Goal: Task Accomplishment & Management: Use online tool/utility

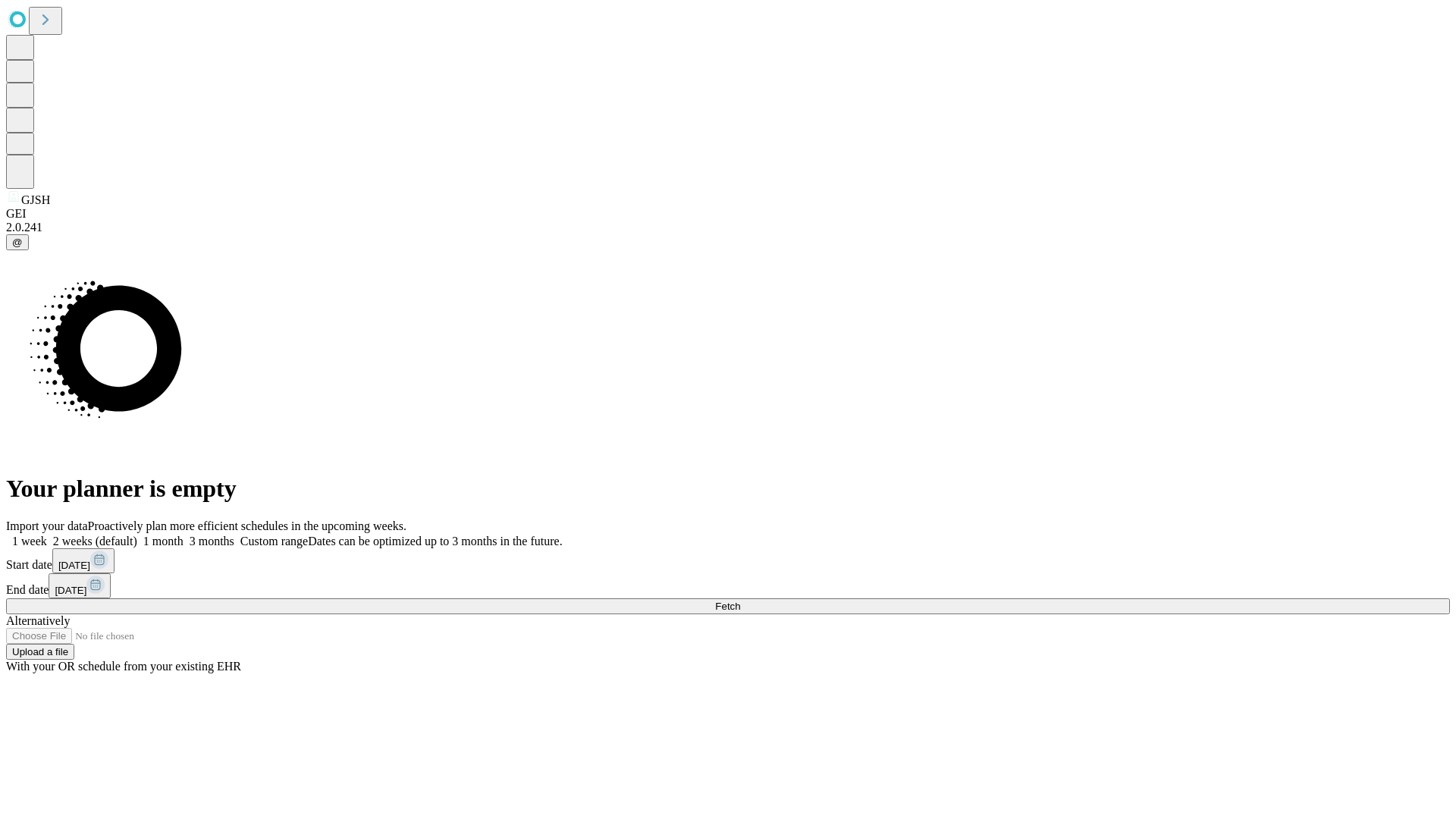
click at [740, 601] on span "Fetch" at bounding box center [728, 606] width 25 height 11
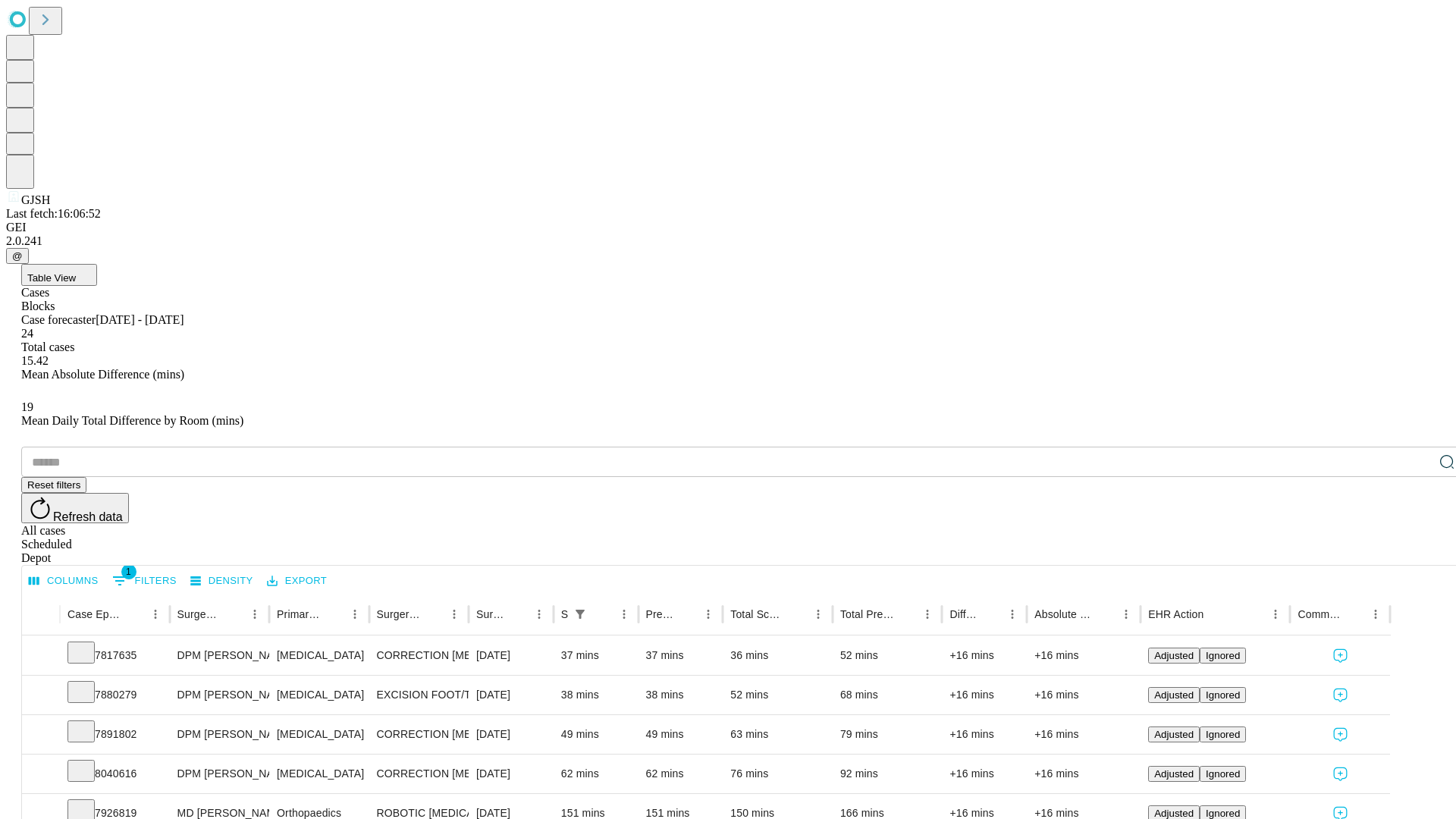
scroll to position [50, 0]
click at [89, 683] on icon at bounding box center [81, 691] width 15 height 15
